Goal: Find contact information: Find contact information

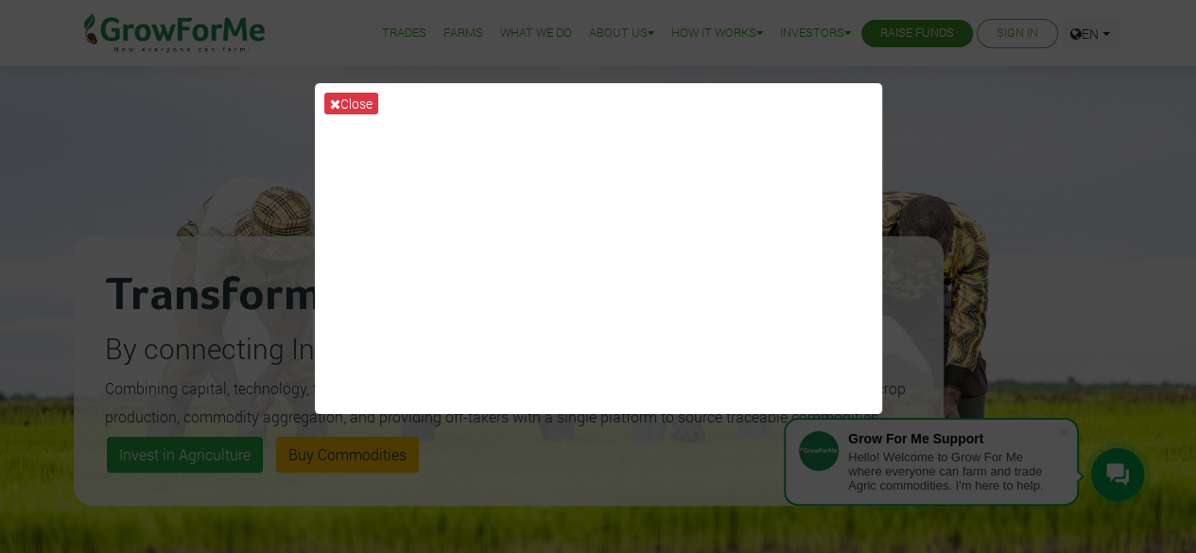
click at [1064, 433] on div "Close" at bounding box center [598, 276] width 1196 height 553
click at [352, 108] on button "Close" at bounding box center [351, 104] width 54 height 22
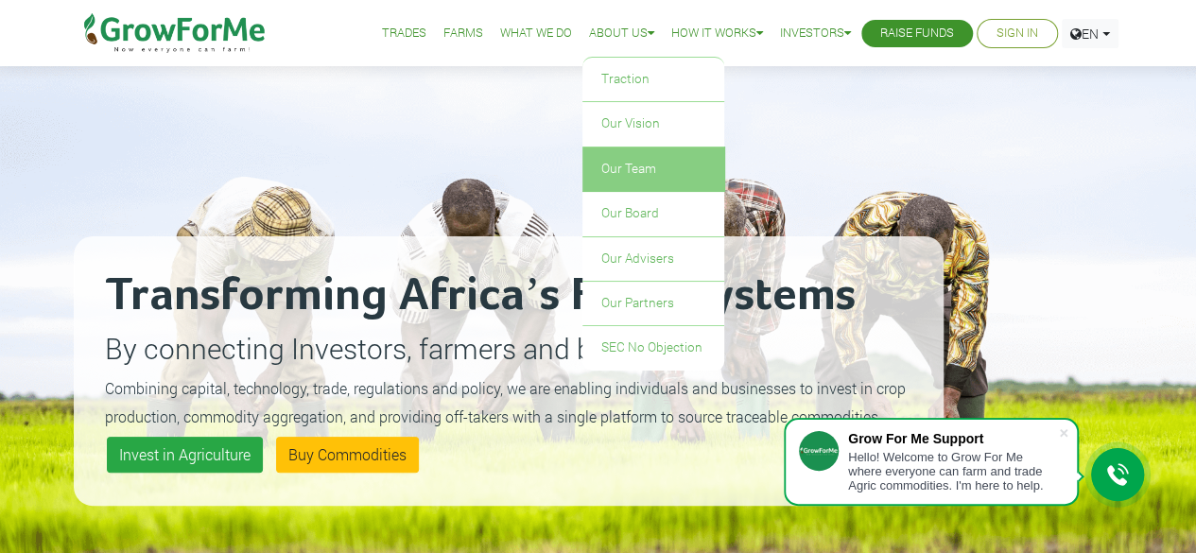
click at [637, 180] on link "Our Team" at bounding box center [653, 168] width 142 height 43
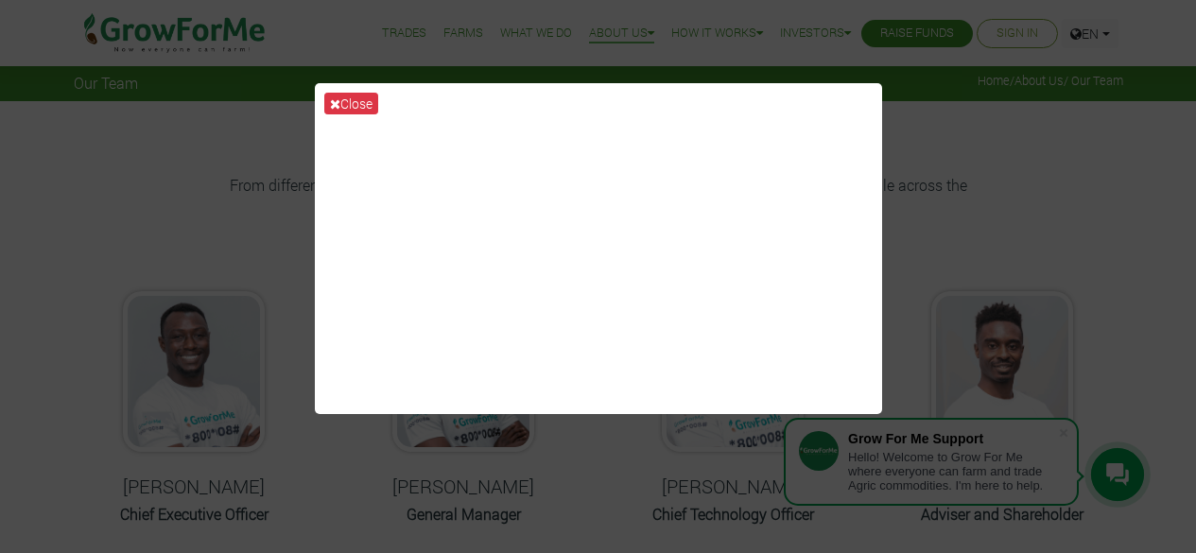
click at [346, 107] on button "Close" at bounding box center [351, 104] width 54 height 22
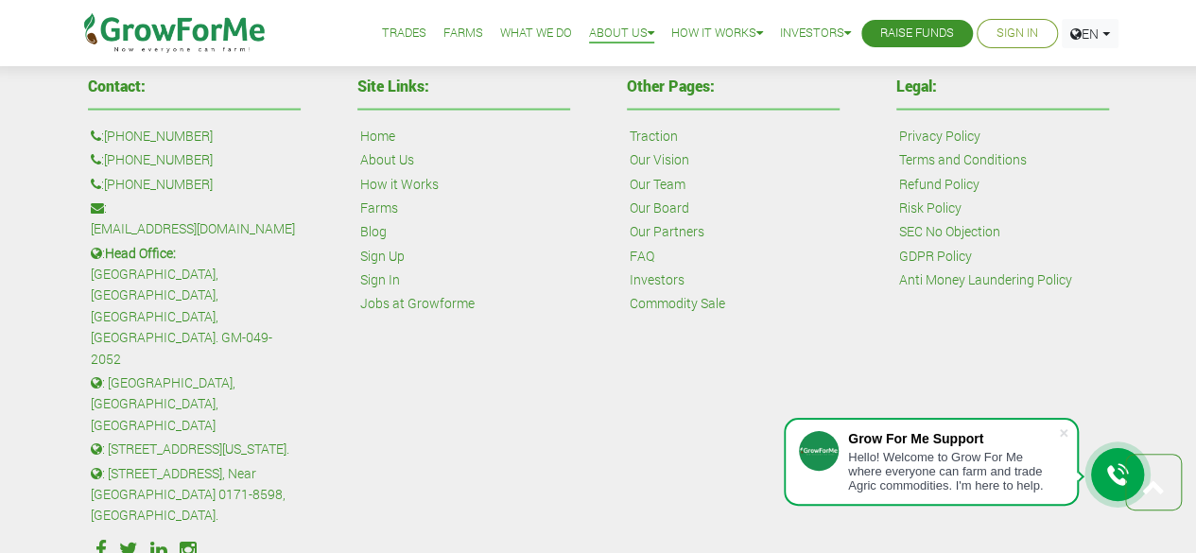
scroll to position [1947, 0]
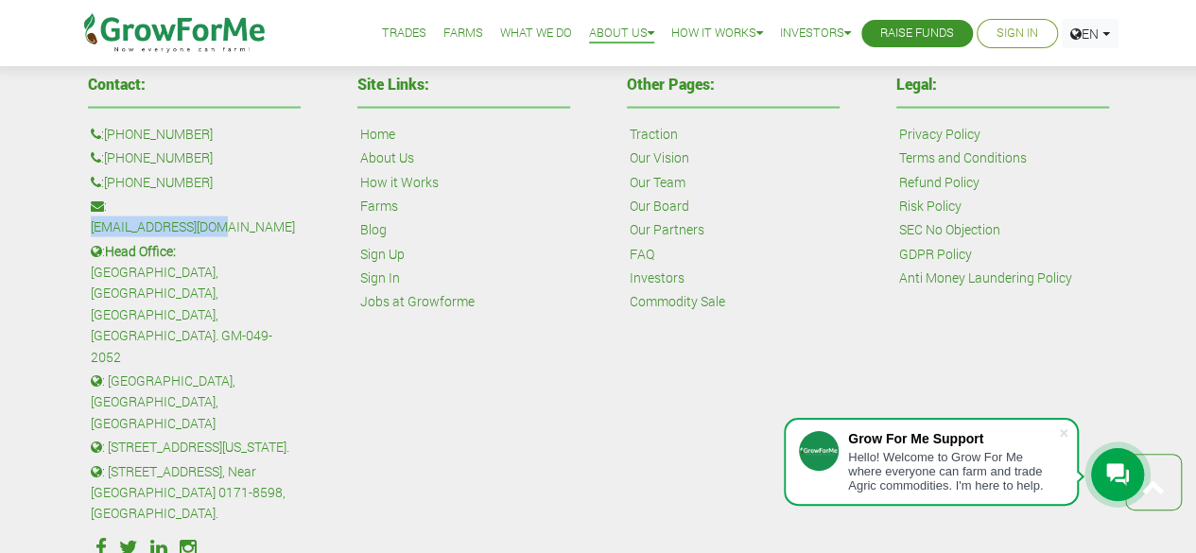
drag, startPoint x: 249, startPoint y: 201, endPoint x: 108, endPoint y: 198, distance: 140.9
click at [108, 198] on p ": [EMAIL_ADDRESS][DOMAIN_NAME]" at bounding box center [194, 217] width 207 height 43
copy p ": [EMAIL_ADDRESS][DOMAIN_NAME]"
